Goal: Task Accomplishment & Management: Manage account settings

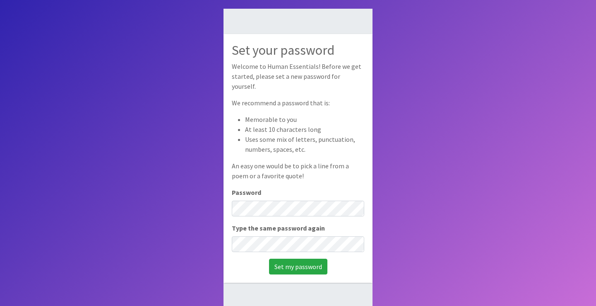
scroll to position [55, 0]
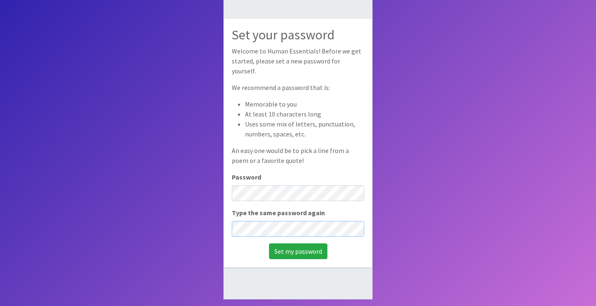
click at [269, 243] on input "Set my password" at bounding box center [298, 251] width 58 height 16
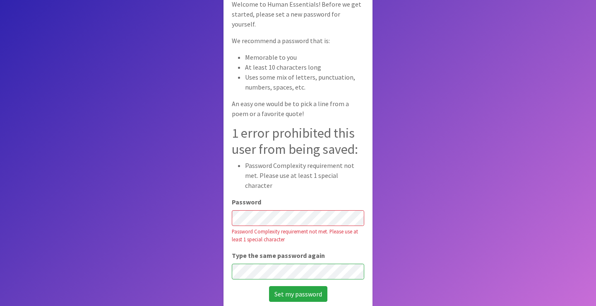
scroll to position [58, 0]
click at [269, 285] on input "Set my password" at bounding box center [298, 293] width 58 height 16
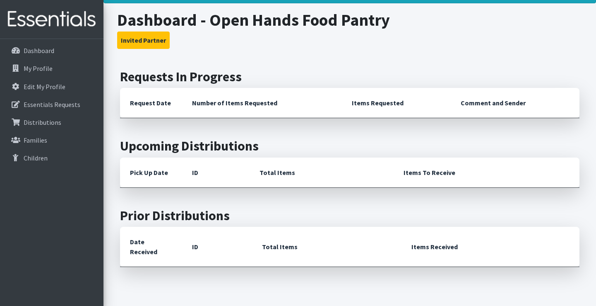
scroll to position [34, 0]
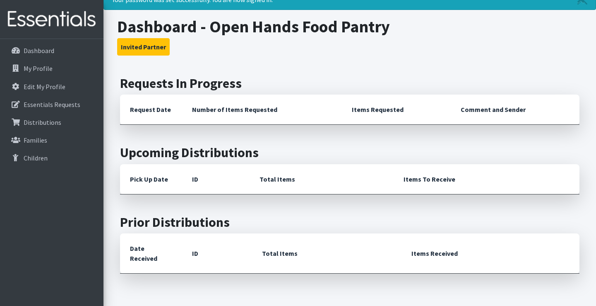
click at [137, 107] on th "Request Date" at bounding box center [151, 109] width 62 height 30
click at [204, 112] on th "Number of Items Requested" at bounding box center [262, 109] width 160 height 30
click at [364, 110] on th "Items Requested" at bounding box center [396, 109] width 109 height 30
click at [468, 107] on th "Comment and Sender" at bounding box center [515, 109] width 129 height 30
click at [43, 104] on p "Essentials Requests" at bounding box center [52, 104] width 57 height 8
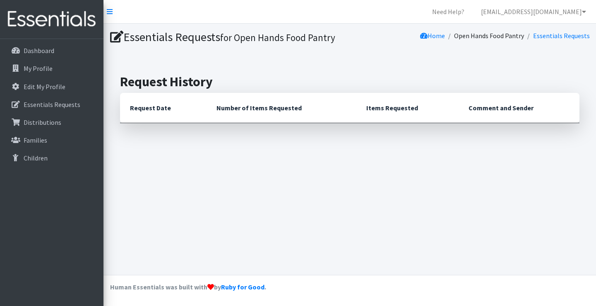
click at [199, 111] on th "Request Date" at bounding box center [163, 108] width 87 height 30
click at [53, 120] on p "Distributions" at bounding box center [43, 122] width 38 height 8
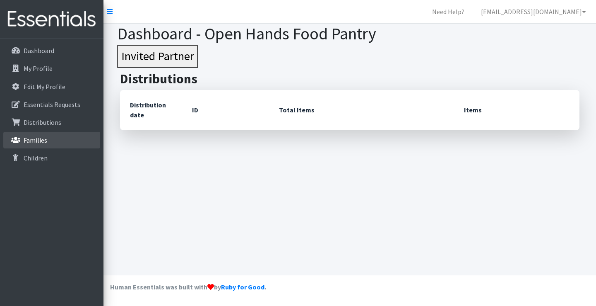
click at [29, 142] on p "Families" at bounding box center [36, 140] width 24 height 8
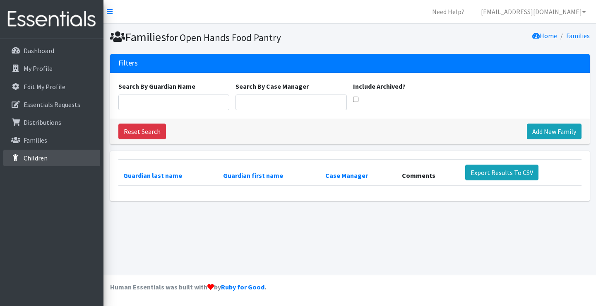
click at [16, 161] on link "Children" at bounding box center [51, 157] width 97 height 17
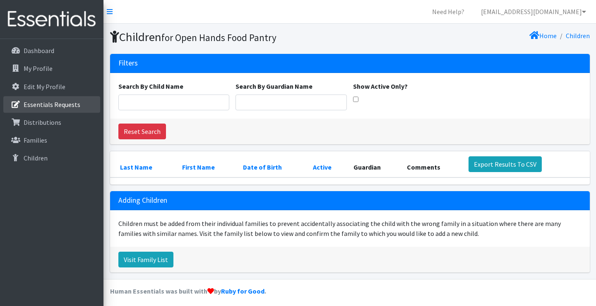
click at [39, 106] on p "Essentials Requests" at bounding box center [52, 104] width 57 height 8
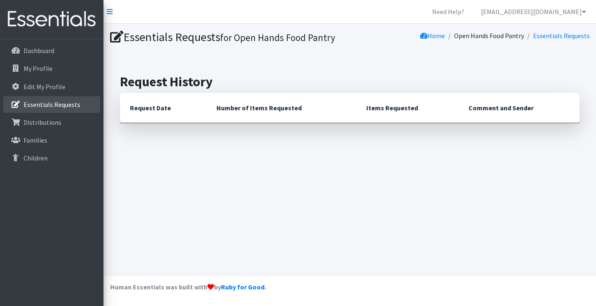
click at [54, 105] on p "Essentials Requests" at bounding box center [52, 104] width 57 height 8
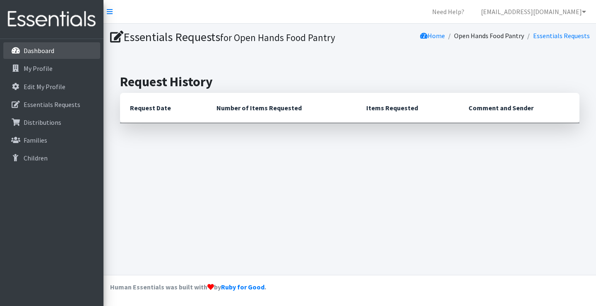
click at [48, 51] on p "Dashboard" at bounding box center [39, 50] width 31 height 8
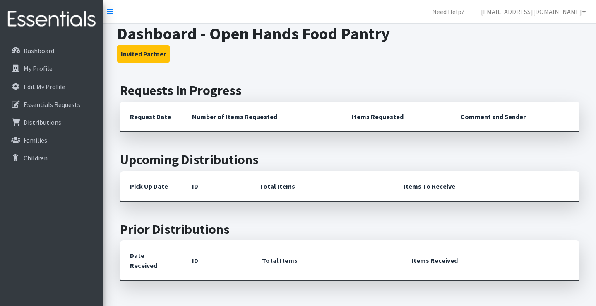
click at [158, 118] on th "Request Date" at bounding box center [151, 116] width 62 height 30
click at [220, 111] on th "Number of Items Requested" at bounding box center [262, 116] width 160 height 30
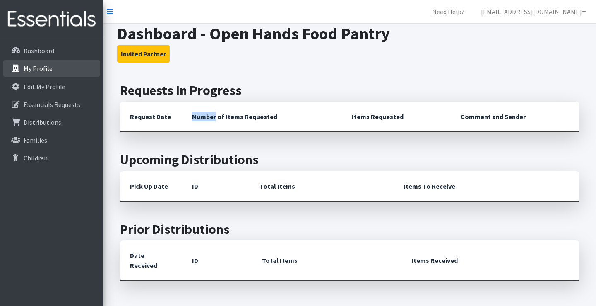
click at [71, 72] on link "My Profile" at bounding box center [51, 68] width 97 height 17
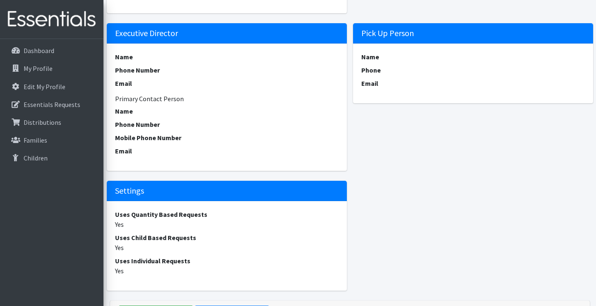
scroll to position [337, 0]
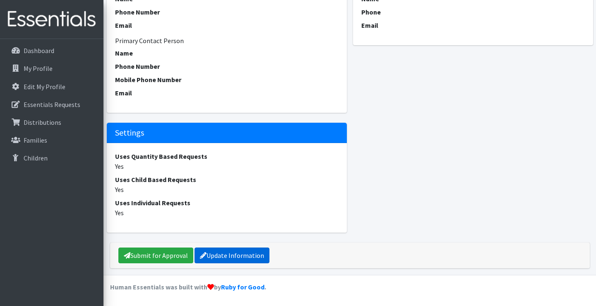
click at [215, 260] on link "Update Information" at bounding box center [232, 255] width 75 height 16
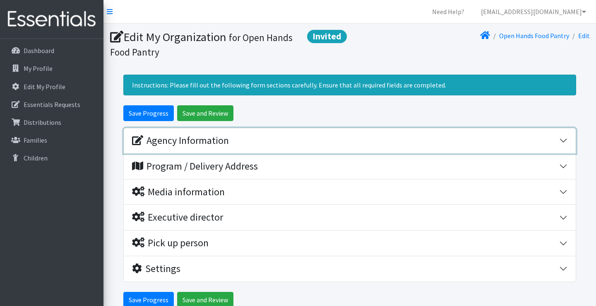
click at [212, 144] on div "Agency Information" at bounding box center [180, 141] width 97 height 12
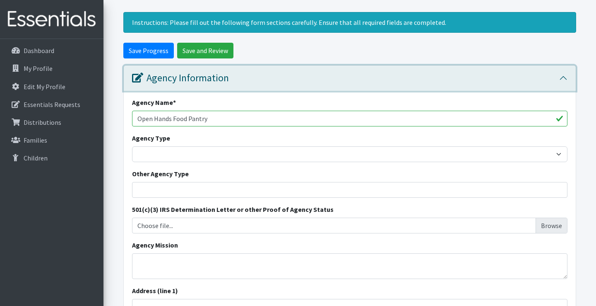
scroll to position [67, 0]
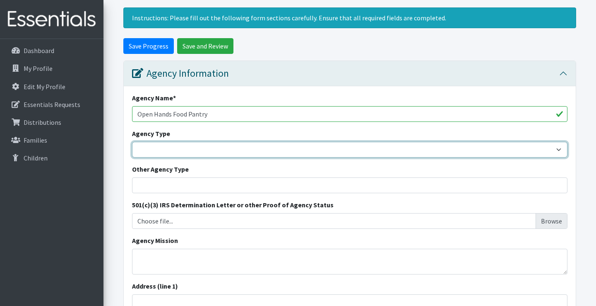
click at [184, 147] on select "Basic Needs Bank Career technical training Child abuse resource center Church o…" at bounding box center [349, 150] width 435 height 16
select select "food"
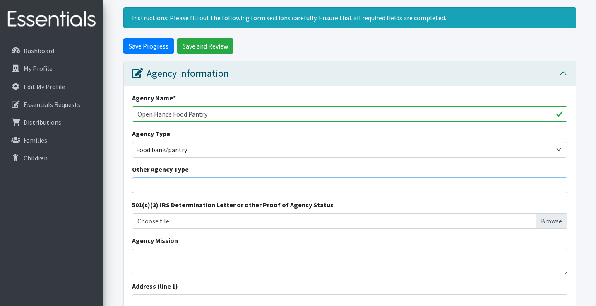
click at [169, 182] on input "Other Agency Type" at bounding box center [349, 185] width 435 height 16
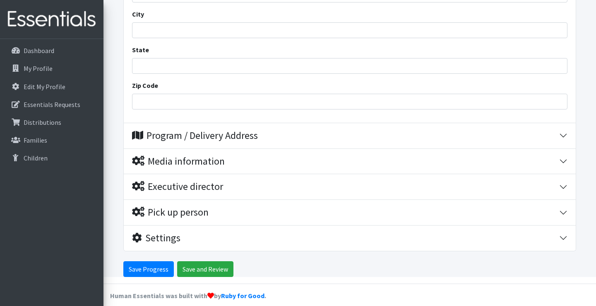
scroll to position [412, 0]
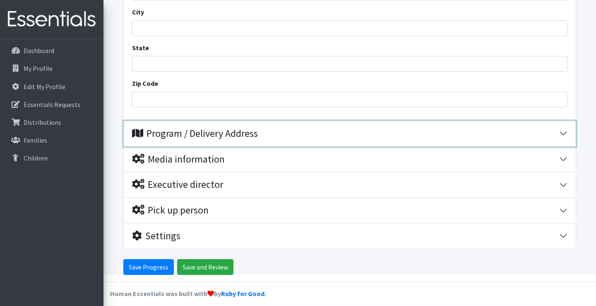
click at [189, 133] on div "Program / Delivery Address" at bounding box center [195, 134] width 126 height 12
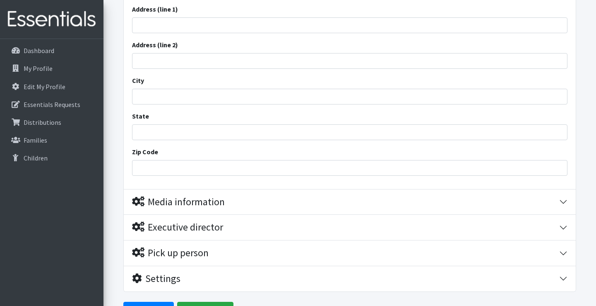
scroll to position [575, 0]
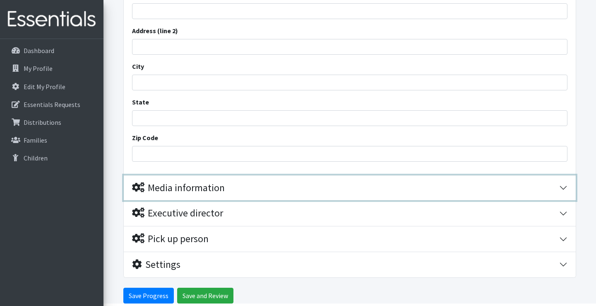
click at [188, 192] on div "Media information" at bounding box center [178, 188] width 93 height 12
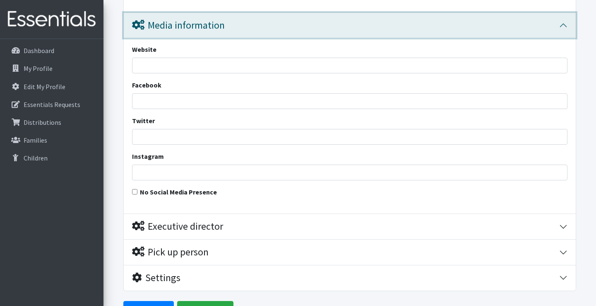
scroll to position [750, 0]
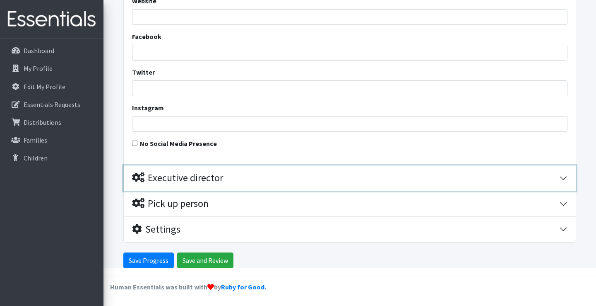
click at [185, 182] on div "Executive director" at bounding box center [177, 178] width 91 height 12
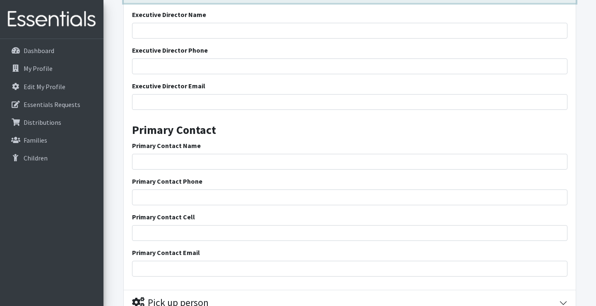
scroll to position [1071, 0]
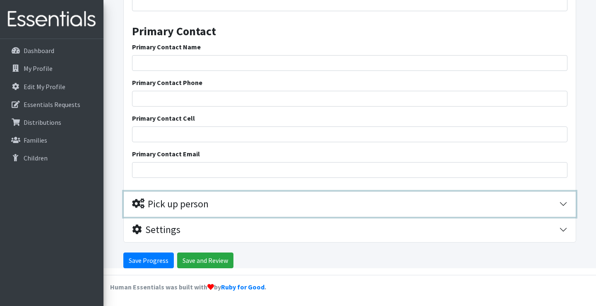
click at [185, 207] on div "Pick up person" at bounding box center [170, 204] width 77 height 12
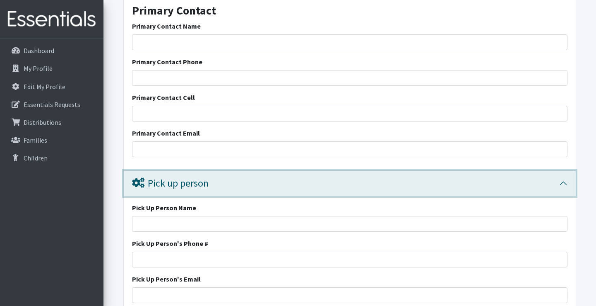
scroll to position [1094, 0]
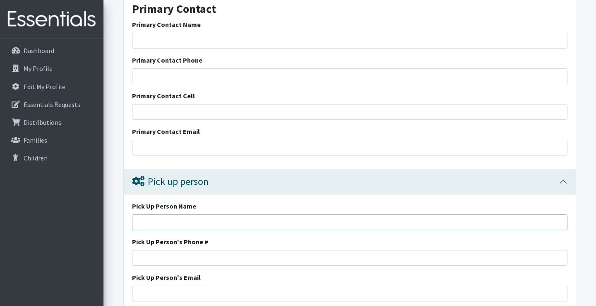
click at [182, 225] on input "Pick Up Person Name" at bounding box center [349, 222] width 435 height 16
type input "Stevie Bainter"
click at [168, 257] on input "Pick Up Person's Phone #" at bounding box center [349, 258] width 435 height 16
type input "S"
type input "5738226187"
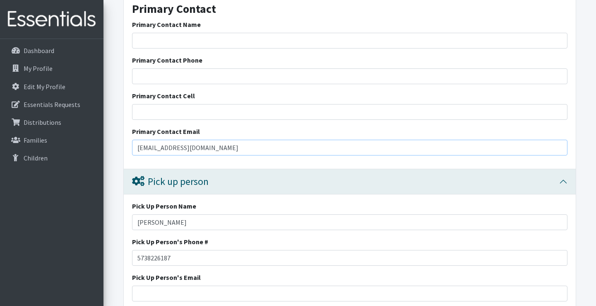
click at [212, 151] on input "slb1986@icloud.com" at bounding box center [349, 148] width 435 height 16
type input "s"
type input "[EMAIL_ADDRESS][DOMAIN_NAME]"
click at [168, 109] on input "Primary Contact Cell" at bounding box center [349, 112] width 435 height 16
click at [162, 76] on input "Primary Contact Phone" at bounding box center [349, 76] width 435 height 16
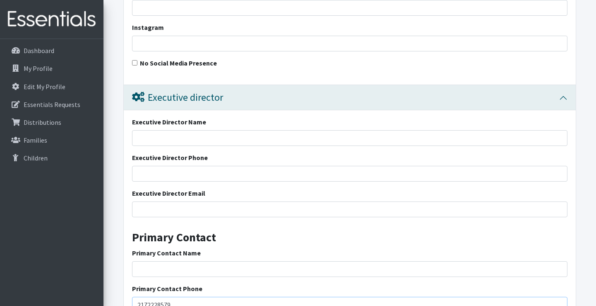
scroll to position [863, 0]
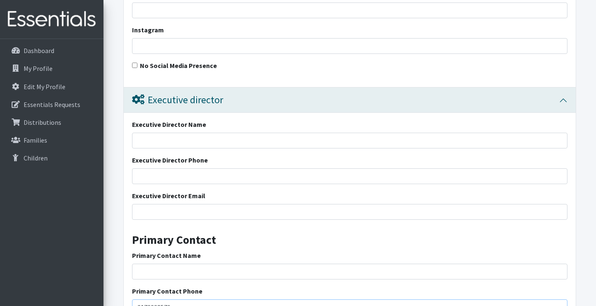
type input "2172228579"
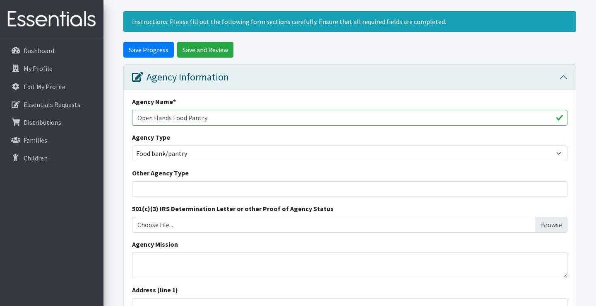
scroll to position [0, 0]
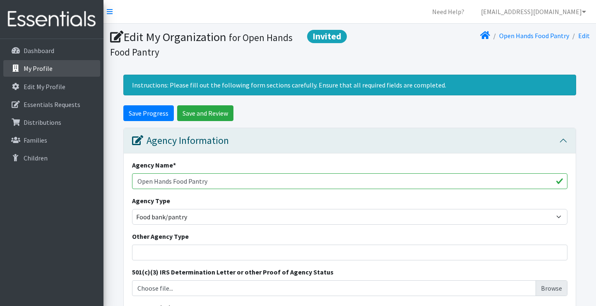
click at [29, 73] on link "My Profile" at bounding box center [51, 68] width 97 height 17
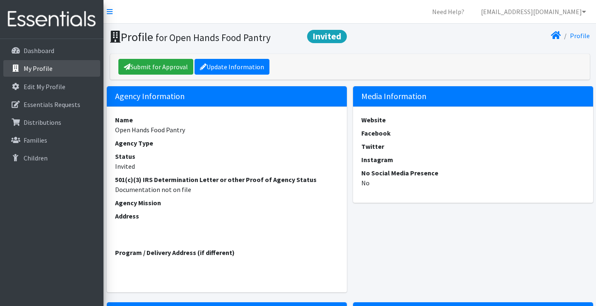
click at [53, 66] on link "My Profile" at bounding box center [51, 68] width 97 height 17
click at [53, 85] on p "Edit My Profile" at bounding box center [45, 86] width 42 height 8
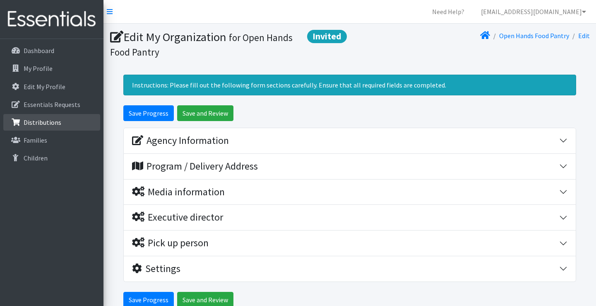
click at [75, 115] on link "Distributions" at bounding box center [51, 122] width 97 height 17
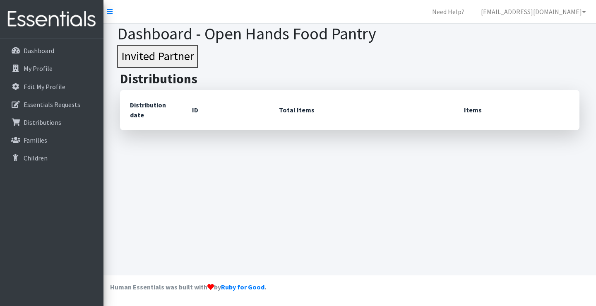
click at [144, 121] on th "Distribution date" at bounding box center [151, 110] width 62 height 40
click at [144, 118] on th "Distribution date" at bounding box center [151, 110] width 62 height 40
click at [57, 144] on link "Families" at bounding box center [51, 140] width 97 height 17
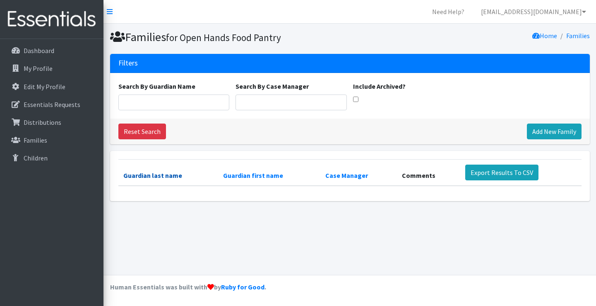
click at [140, 172] on link "Guardian last name" at bounding box center [152, 175] width 59 height 8
click at [51, 156] on link "Children" at bounding box center [51, 157] width 97 height 17
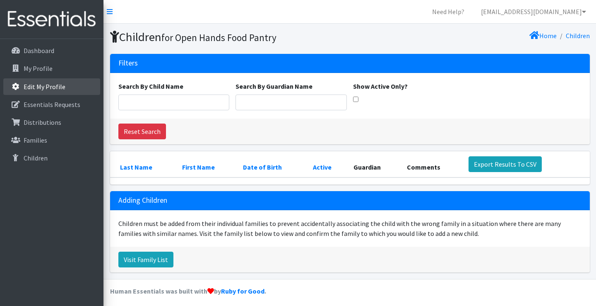
click at [79, 83] on link "Edit My Profile" at bounding box center [51, 86] width 97 height 17
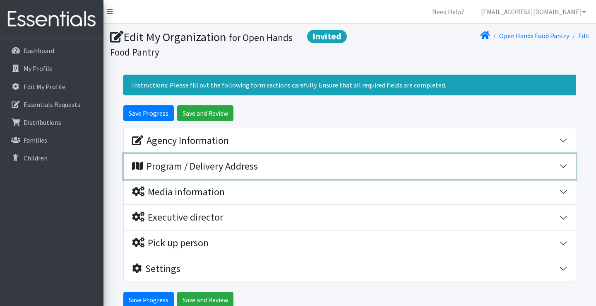
click at [212, 166] on div "Program / Delivery Address" at bounding box center [195, 166] width 126 height 12
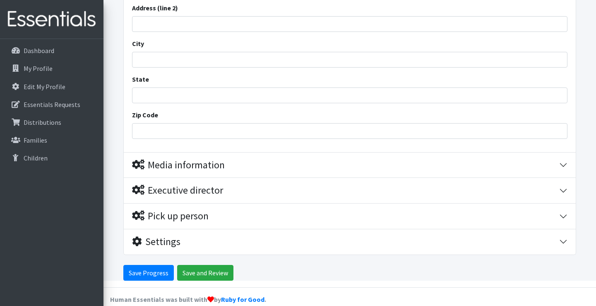
scroll to position [231, 0]
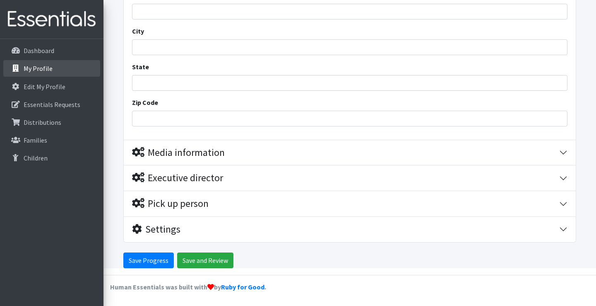
click at [67, 70] on link "My Profile" at bounding box center [51, 68] width 97 height 17
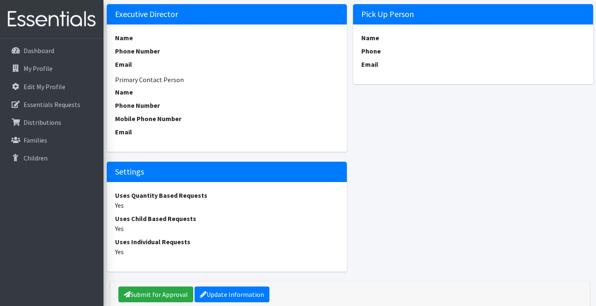
scroll to position [300, 0]
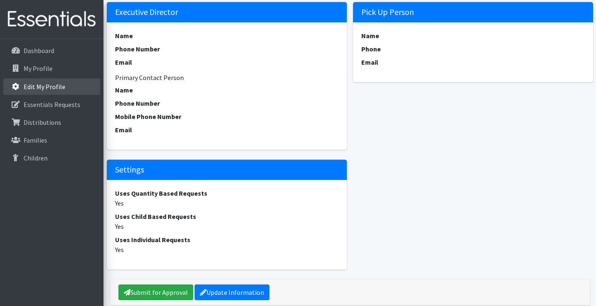
click at [58, 91] on link "Edit My Profile" at bounding box center [51, 86] width 97 height 17
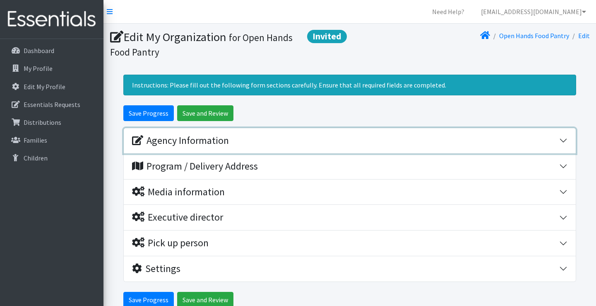
click at [224, 140] on div "Agency Information" at bounding box center [180, 141] width 97 height 12
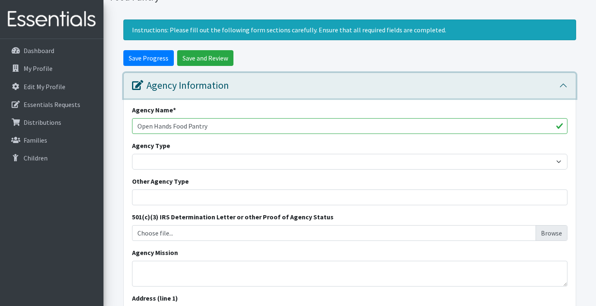
scroll to position [56, 0]
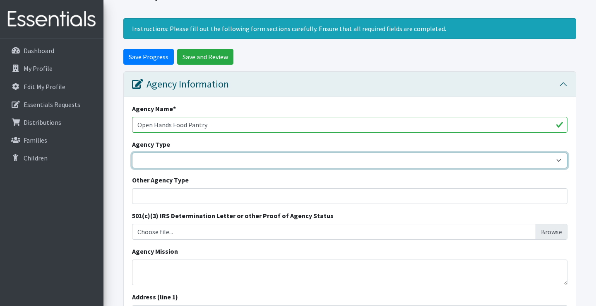
click at [198, 164] on select "Basic Needs Bank Career technical training Child abuse resource center Church o…" at bounding box center [349, 160] width 435 height 16
select select "food"
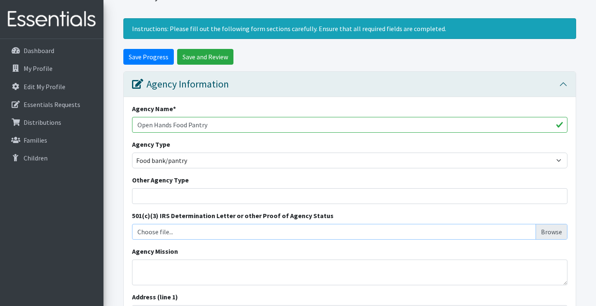
click at [552, 230] on input "Choose file..." at bounding box center [349, 232] width 429 height 16
click at [548, 233] on input "Choose file..." at bounding box center [349, 232] width 429 height 16
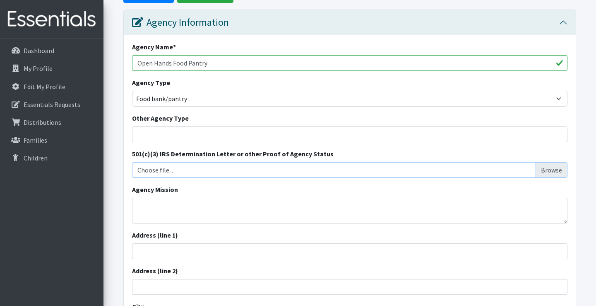
scroll to position [122, 0]
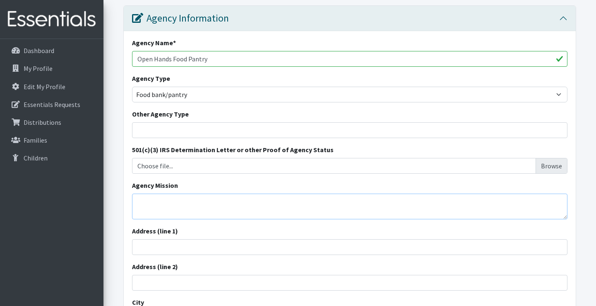
click at [192, 200] on textarea "Agency Mission" at bounding box center [349, 206] width 435 height 26
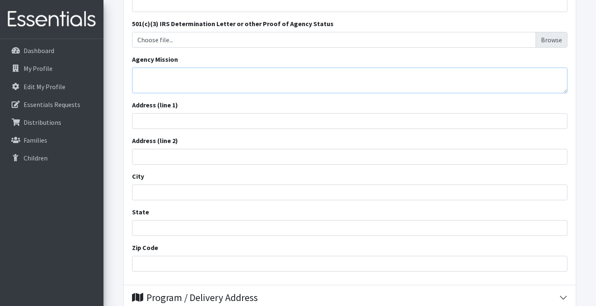
scroll to position [248, 0]
click at [153, 190] on input "City" at bounding box center [349, 192] width 435 height 16
type input "Hannibal"
type input "806 Wilcox St."
type input "MISSOURI"
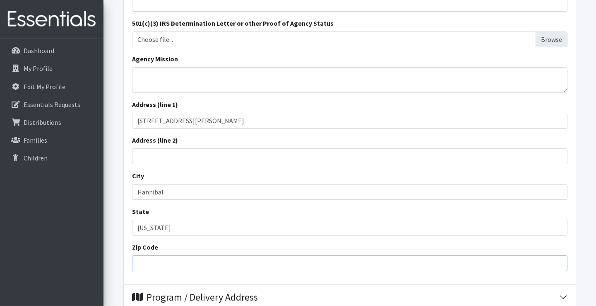
type input "63401"
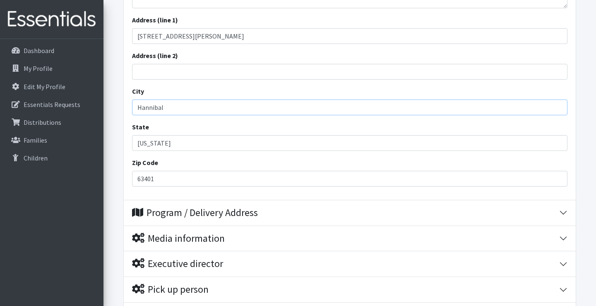
scroll to position [334, 0]
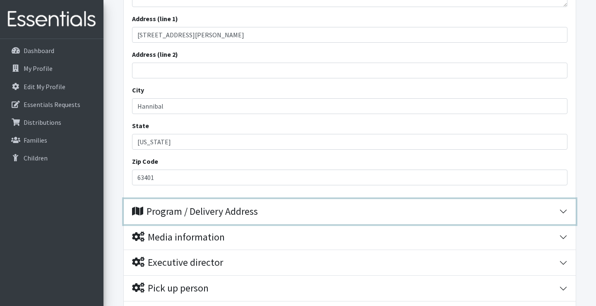
click at [202, 221] on button "Program / Delivery Address" at bounding box center [350, 211] width 452 height 25
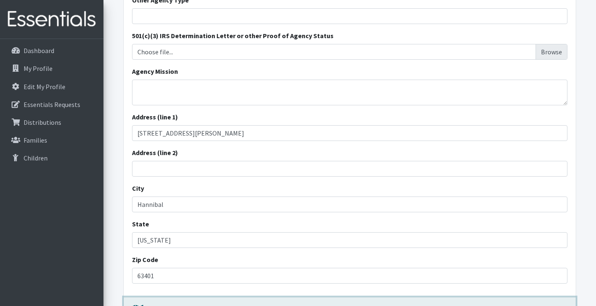
scroll to position [211, 0]
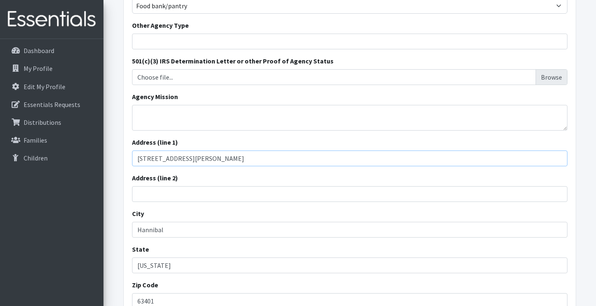
click at [185, 157] on input "806 Wilcox St." at bounding box center [349, 158] width 435 height 16
type input "8"
type input "3340 State St"
click at [168, 226] on input "Hannibal" at bounding box center [349, 229] width 435 height 16
type input "H"
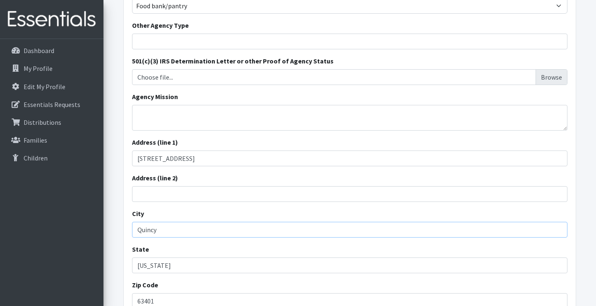
type input "Quincy"
click at [176, 270] on input "MISSOURI" at bounding box center [349, 265] width 435 height 16
type input "M"
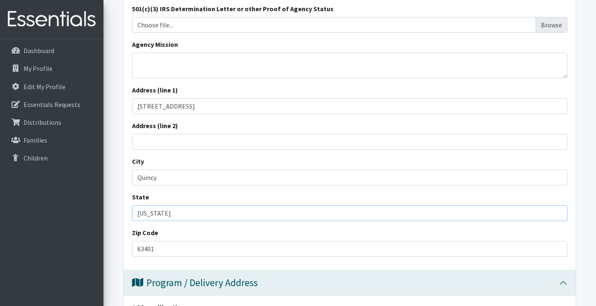
scroll to position [274, 0]
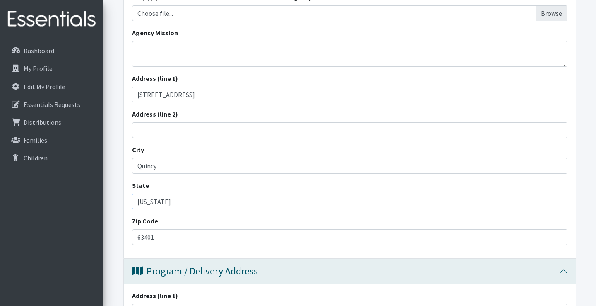
type input "Illinois"
click at [168, 237] on input "63401" at bounding box center [349, 237] width 435 height 16
type input "6"
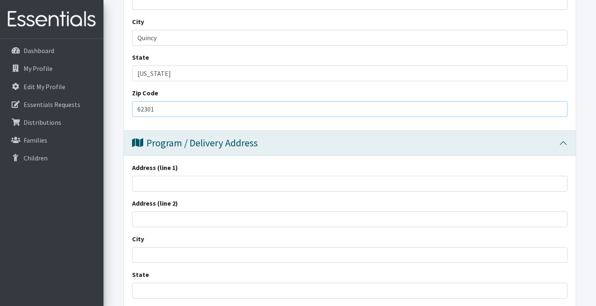
scroll to position [413, 0]
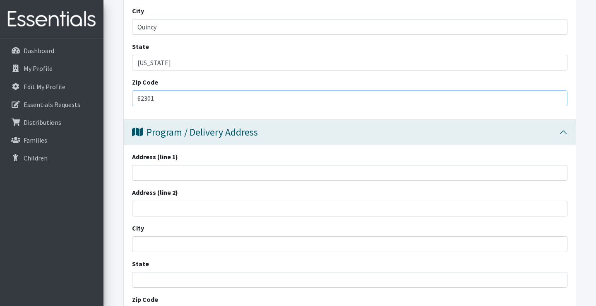
type input "62301"
click at [164, 173] on input "Address (line 1)" at bounding box center [349, 173] width 435 height 16
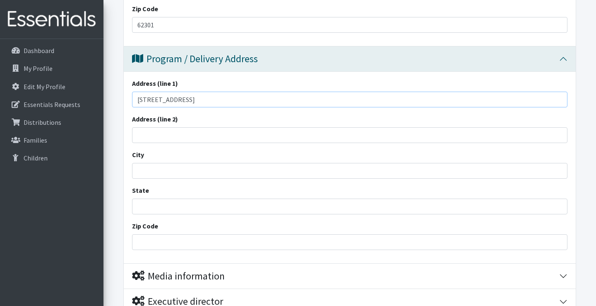
scroll to position [488, 0]
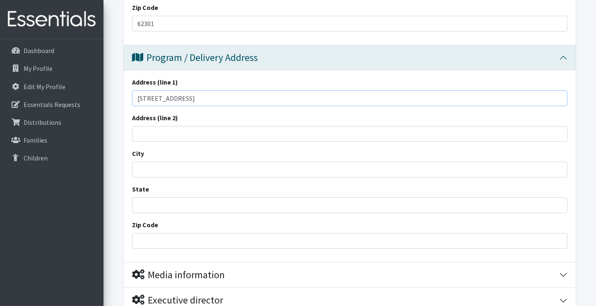
type input "[STREET_ADDRESS]"
click at [150, 174] on input "City" at bounding box center [349, 169] width 435 height 16
type input "Quincy"
type input "IL"
click at [145, 241] on input "Zip Code" at bounding box center [349, 241] width 435 height 16
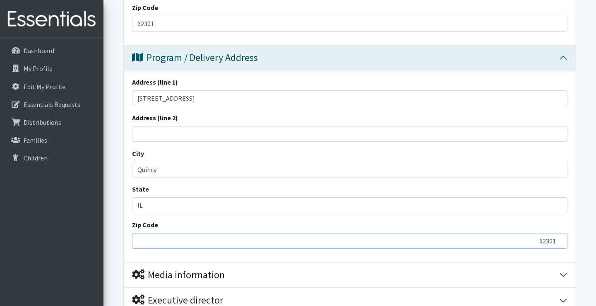
type input "62301"
click at [331, 219] on div "Zip Code 62301" at bounding box center [349, 233] width 435 height 29
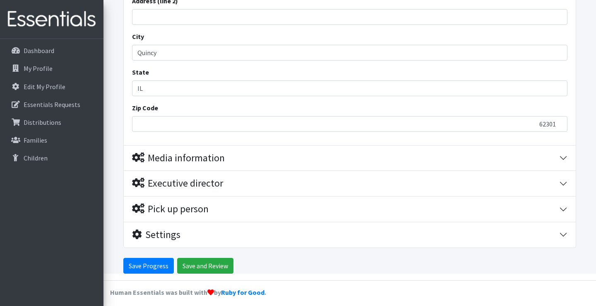
scroll to position [606, 0]
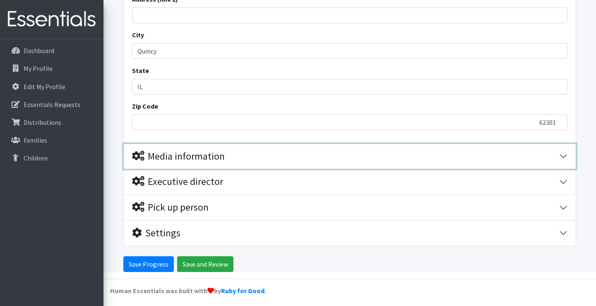
click at [208, 158] on div "Media information" at bounding box center [178, 156] width 93 height 12
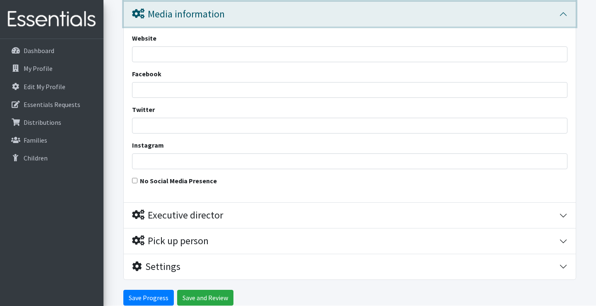
scroll to position [744, 0]
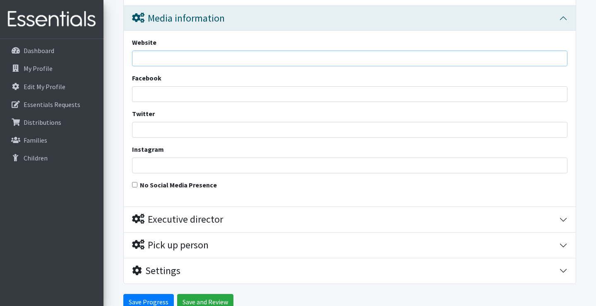
click at [148, 58] on input "Website" at bounding box center [349, 59] width 435 height 16
click at [148, 95] on input "Facebook" at bounding box center [349, 94] width 435 height 16
type input "Open Hands Food Pantry"
click at [145, 59] on input "Website" at bounding box center [349, 59] width 435 height 16
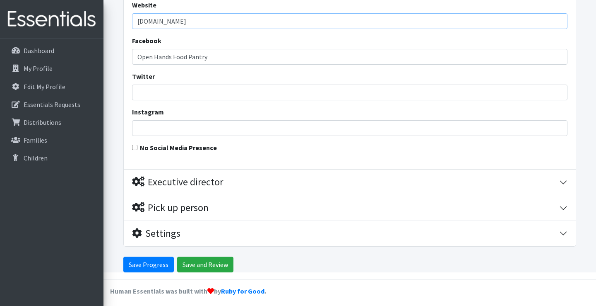
scroll to position [785, 0]
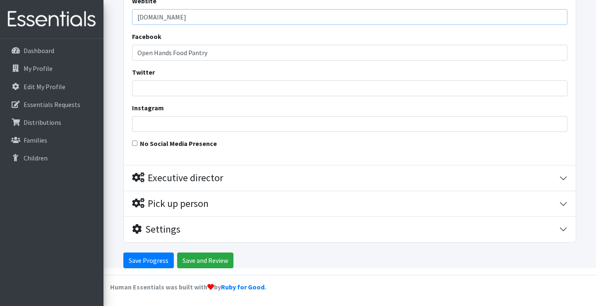
type input "[DOMAIN_NAME]"
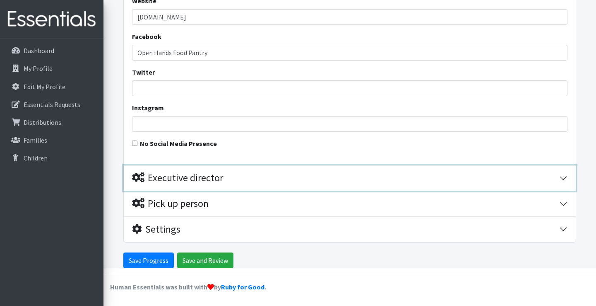
click at [189, 172] on div "Executive director" at bounding box center [177, 178] width 91 height 12
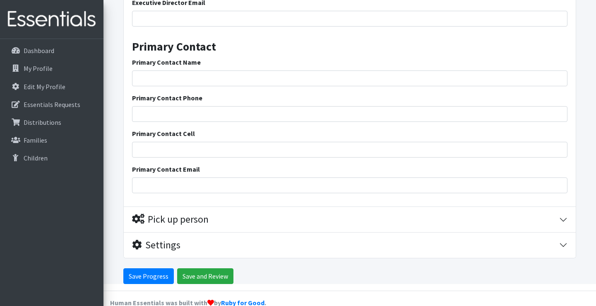
scroll to position [1071, 0]
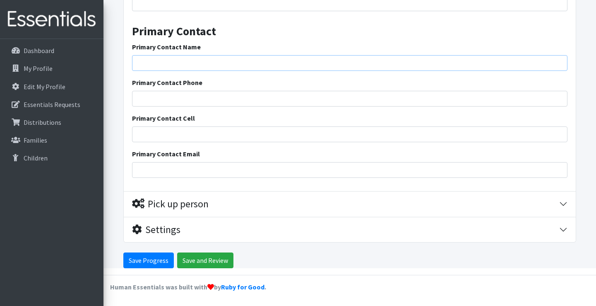
click at [173, 65] on input "Primary Contact Name" at bounding box center [349, 63] width 435 height 16
type input "[PERSON_NAME]"
click at [164, 91] on input "Primary Contact Phone" at bounding box center [349, 99] width 435 height 16
type input "2172228579"
click at [150, 134] on input "Primary Contact Cell" at bounding box center [349, 134] width 435 height 16
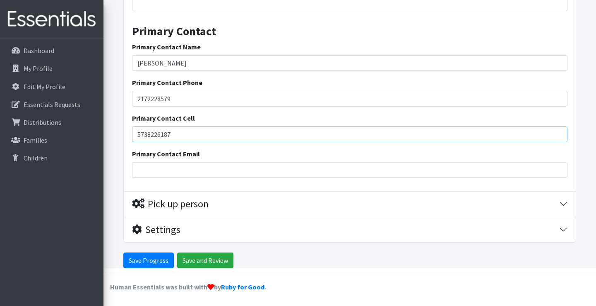
type input "5738226187"
click at [150, 172] on input "Primary Contact Email" at bounding box center [349, 170] width 435 height 16
type input "[EMAIL_ADDRESS][DOMAIN_NAME]"
click at [229, 96] on input "2172228579" at bounding box center [349, 99] width 435 height 16
type input "2172228579 ext 404"
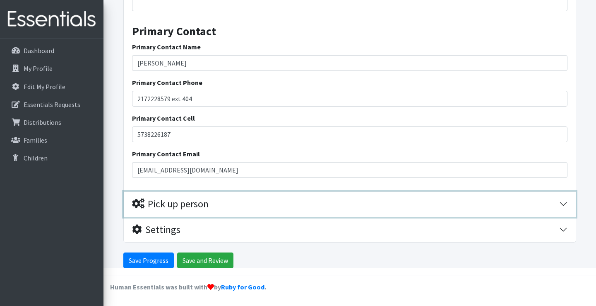
click at [241, 209] on div "Pick up person" at bounding box center [345, 204] width 427 height 12
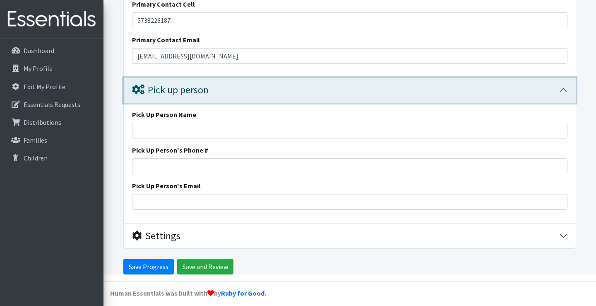
scroll to position [1191, 0]
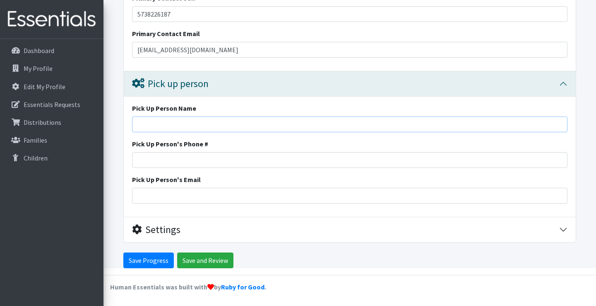
click at [191, 125] on input "Pick Up Person Name" at bounding box center [349, 124] width 435 height 16
type input "[PERSON_NAME]"
click at [162, 160] on input "Pick Up Person's Phone #" at bounding box center [349, 160] width 435 height 16
type input "5738226187"
click at [152, 194] on input "Pick Up Person's Email" at bounding box center [349, 196] width 435 height 16
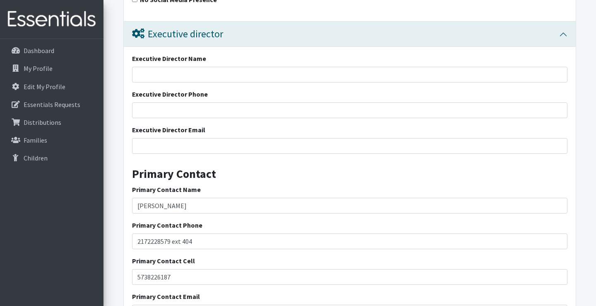
scroll to position [929, 0]
type input "[EMAIL_ADDRESS][DOMAIN_NAME]"
click at [198, 75] on input "Executive Director Name" at bounding box center [349, 75] width 435 height 16
type input "[PERSON_NAME]"
click at [175, 115] on input "Executive Director Phone" at bounding box center [349, 111] width 435 height 16
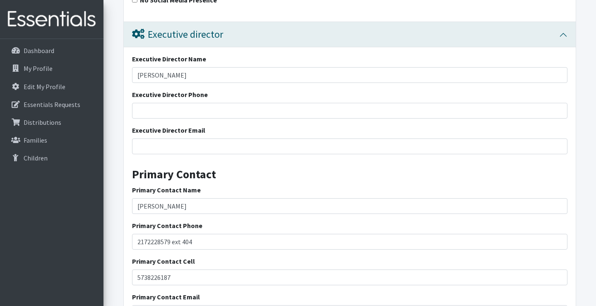
click at [162, 111] on input "Executive Director Phone" at bounding box center [349, 111] width 435 height 16
type input "2172228579"
click at [169, 144] on input "Executive Director Email" at bounding box center [349, 146] width 435 height 16
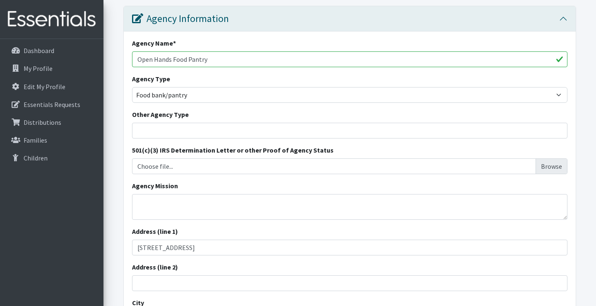
scroll to position [120, 0]
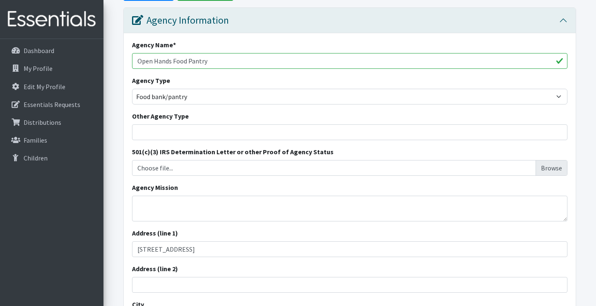
type input "[DOMAIN_NAME]"
click at [182, 202] on textarea "Agency Mission" at bounding box center [349, 208] width 435 height 26
click at [159, 134] on input "Other Agency Type" at bounding box center [349, 132] width 435 height 16
click at [159, 198] on textarea "Agency Mission" at bounding box center [349, 208] width 435 height 26
paste textarea "Grace Overflowing Bringing faith to life through God’s unchanging Word"
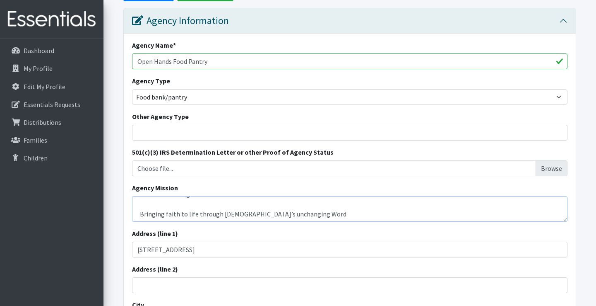
scroll to position [10, 0]
click at [139, 214] on textarea "Grace Overflowing Bringing faith to life through God’s unchanging Word" at bounding box center [349, 209] width 435 height 26
click at [137, 203] on textarea "Grace Overflowing Bringing faith to life through God’s unchanging Word" at bounding box center [349, 209] width 435 height 26
click at [197, 204] on textarea "Our mission is to be Grace Overflowing Bringing faith to life through God’s unc…" at bounding box center [349, 209] width 435 height 26
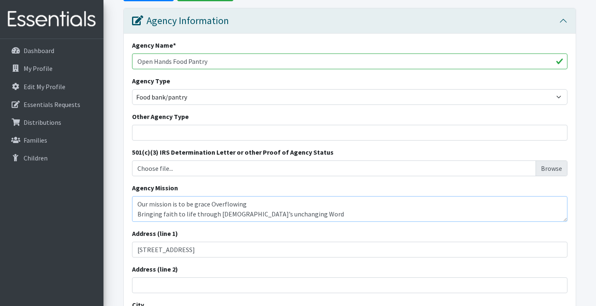
click at [214, 203] on textarea "Our mission is to be grace Overflowing Bringing faith to life through God’s unc…" at bounding box center [349, 209] width 435 height 26
click at [242, 203] on textarea "Our mission is to be grace overflowing Bringing faith to life through God’s unc…" at bounding box center [349, 209] width 435 height 26
click at [141, 213] on textarea "Our mission is to be grace overflowing and we are Bringing faith to life throug…" at bounding box center [349, 209] width 435 height 26
type textarea "Our mission is to be grace overflowing and we are bringing faith to life throug…"
drag, startPoint x: 286, startPoint y: 215, endPoint x: 116, endPoint y: 205, distance: 170.0
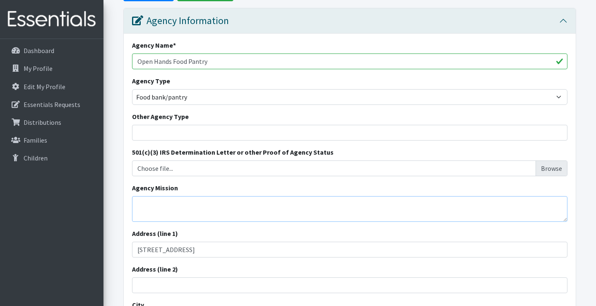
paste textarea "he eyes of all look to You, and You give them their food at the proper time. Yo…"
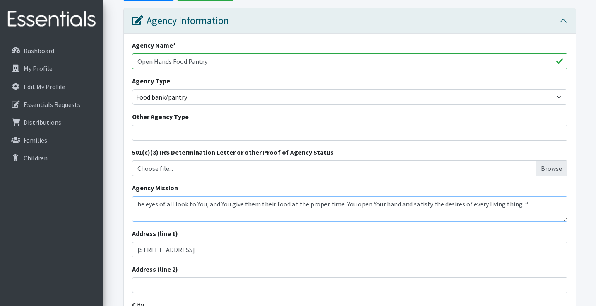
click at [137, 203] on textarea "he eyes of all look to You, and You give them their food at the proper time. Yo…" at bounding box center [349, 209] width 435 height 26
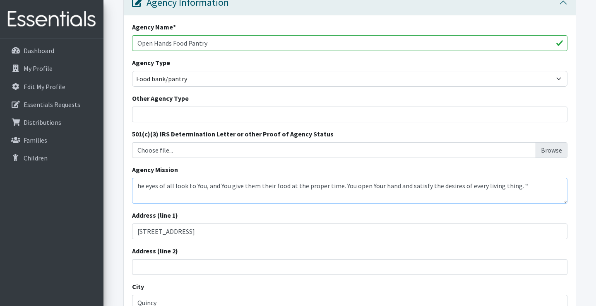
scroll to position [147, 0]
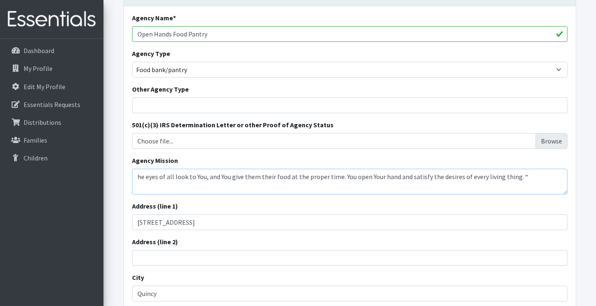
type textarea "he eyes of all look to You, and You give them their food at the proper time. Yo…"
click at [189, 225] on input "3340 State St" at bounding box center [349, 222] width 435 height 16
type input "[STREET_ADDRESS]"
click at [137, 178] on textarea "he eyes of all look to You, and You give them their food at the proper time. Yo…" at bounding box center [349, 181] width 435 height 26
click at [225, 177] on textarea "The eyes of all look to You, and You give them their food at the proper time. Y…" at bounding box center [349, 181] width 435 height 26
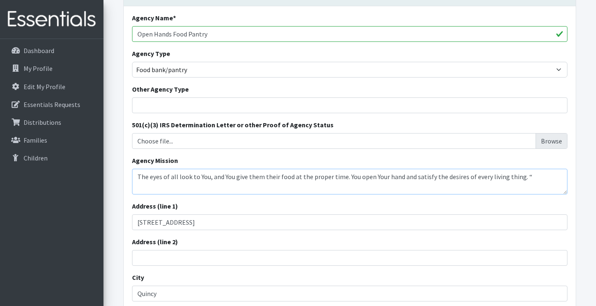
click at [223, 176] on textarea "The eyes of all look to You, and You give them their food at the proper time. Y…" at bounding box center [349, 181] width 435 height 26
click at [197, 174] on textarea "Our mission is to You give them their food at the proper time. You open Your ha…" at bounding box center [349, 181] width 435 height 26
click at [241, 177] on textarea "Our mission is to give them their food at the proper time. You open Your hand a…" at bounding box center [349, 181] width 435 height 26
click at [336, 176] on textarea "Our mission is to give them their food or diapers at the proper time. You open …" at bounding box center [349, 181] width 435 height 26
click at [401, 172] on textarea "Our mission is to give them their food or diapers at the proper time. We are in…" at bounding box center [349, 181] width 435 height 26
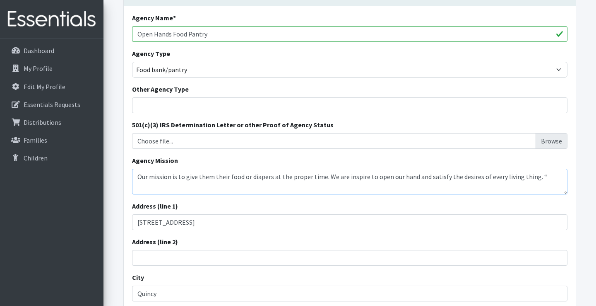
click at [410, 180] on textarea "Our mission is to give them their food or diapers at the proper time. We are in…" at bounding box center [349, 181] width 435 height 26
click at [537, 174] on textarea "Our mission is to give them their food or diapers at the proper time. We are in…" at bounding box center [349, 181] width 435 height 26
click at [269, 176] on textarea "Our mission is to give them their food or diapers at the proper time. We are in…" at bounding box center [349, 181] width 435 height 26
click at [549, 176] on textarea "Our mission is to give them their food or personal care needs at the proper tim…" at bounding box center [349, 181] width 435 height 26
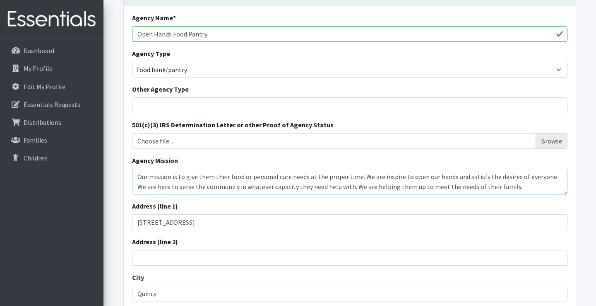
click at [418, 186] on textarea "Our mission is to give them their food or personal care needs at the proper tim…" at bounding box center [349, 181] width 435 height 26
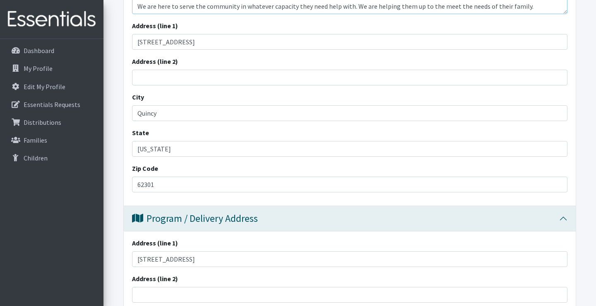
scroll to position [318, 0]
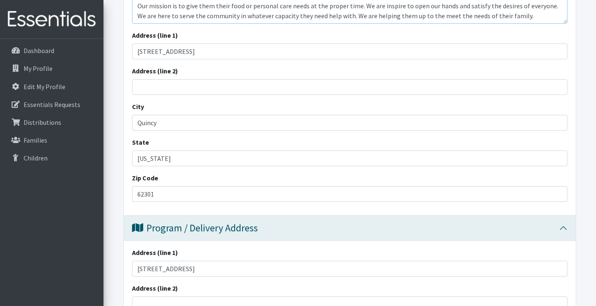
type textarea "Our mission is to give them their food or personal care needs at the proper tim…"
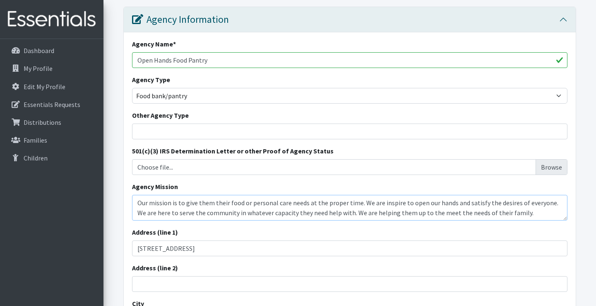
scroll to position [123, 0]
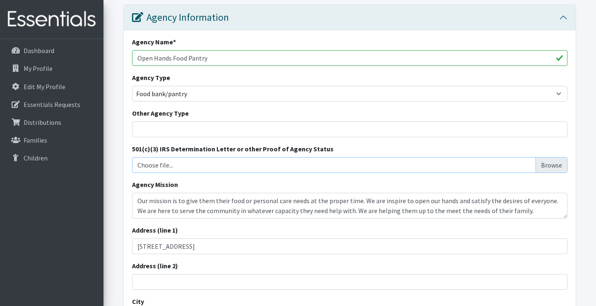
click at [551, 164] on input "Choose file..." at bounding box center [349, 165] width 429 height 16
click at [551, 166] on input "Choose file..." at bounding box center [349, 165] width 429 height 16
type input "C:\fakepath\501c3 Letter.pdf"
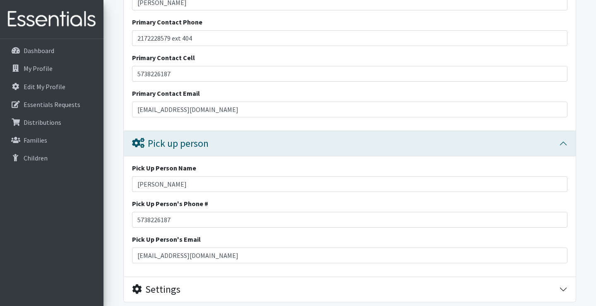
scroll to position [1191, 0]
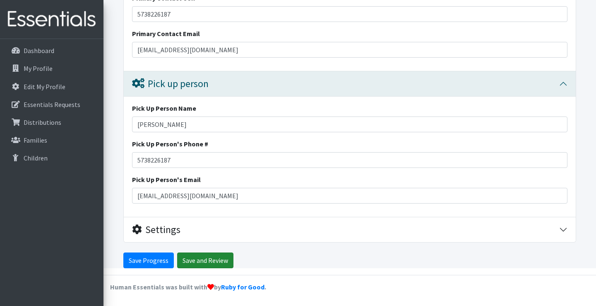
click at [197, 259] on input "Save and Review" at bounding box center [205, 260] width 56 height 16
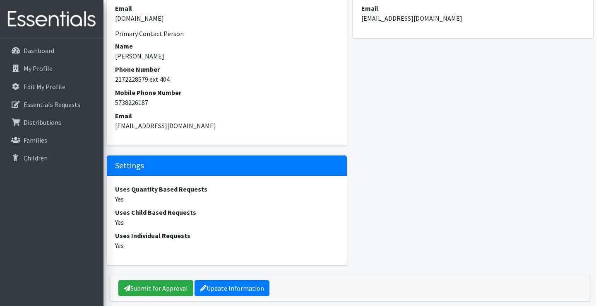
scroll to position [503, 0]
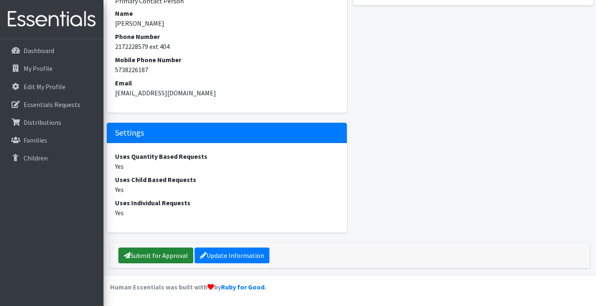
click at [179, 257] on link "Submit for Approval" at bounding box center [155, 255] width 75 height 16
